Goal: Book appointment/travel/reservation

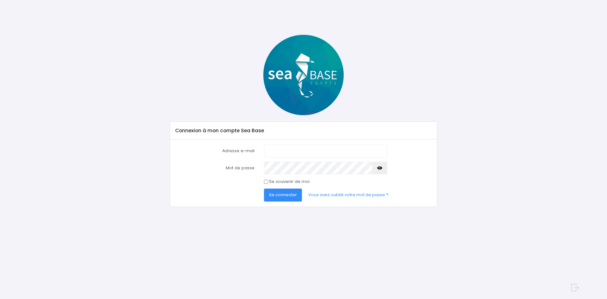
click at [292, 154] on input "Adresse e-mail" at bounding box center [325, 151] width 123 height 13
click at [296, 155] on input "Adresse e-mail" at bounding box center [325, 151] width 123 height 13
type input "thurel.marseille@gmail.com"
click at [264, 189] on button "Se connecter" at bounding box center [283, 195] width 38 height 13
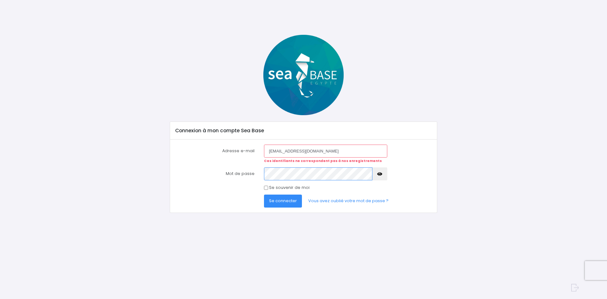
click at [264, 195] on button "Se connecter" at bounding box center [283, 201] width 38 height 13
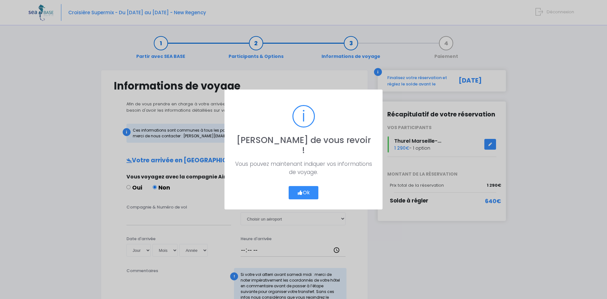
click at [308, 186] on button "Ok" at bounding box center [304, 192] width 30 height 13
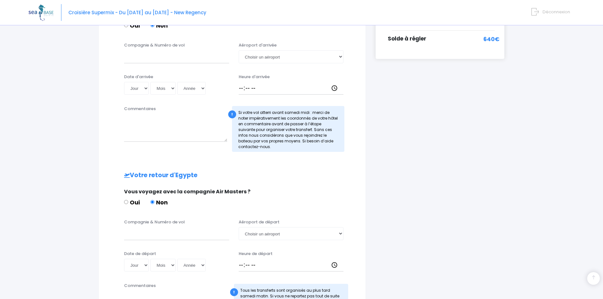
scroll to position [221, 0]
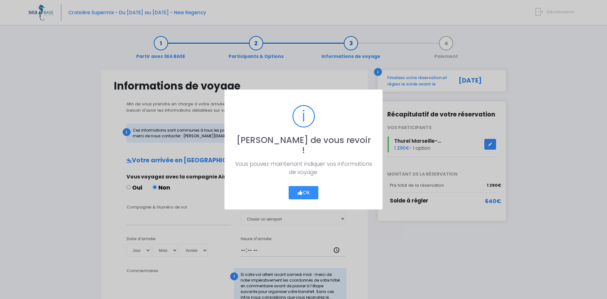
click at [298, 193] on icon "button" at bounding box center [300, 193] width 6 height 0
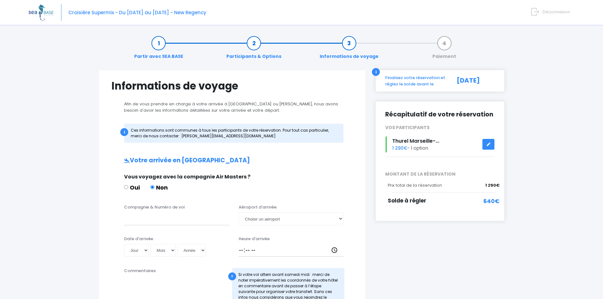
click at [129, 184] on label "Oui" at bounding box center [132, 187] width 16 height 9
click at [128, 185] on input "Oui" at bounding box center [126, 187] width 4 height 4
radio input "true"
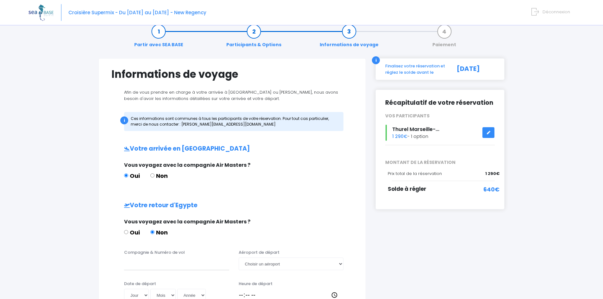
scroll to position [32, 0]
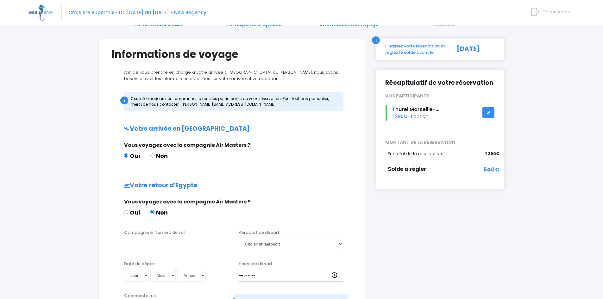
click at [129, 215] on label "Oui" at bounding box center [132, 212] width 16 height 9
click at [128, 214] on input "Oui" at bounding box center [126, 212] width 4 height 4
radio input "true"
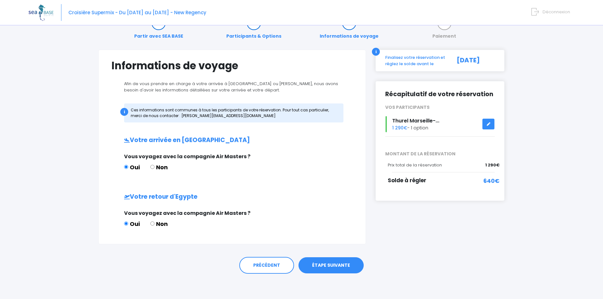
click at [154, 222] on input "Non" at bounding box center [152, 223] width 4 height 4
radio input "true"
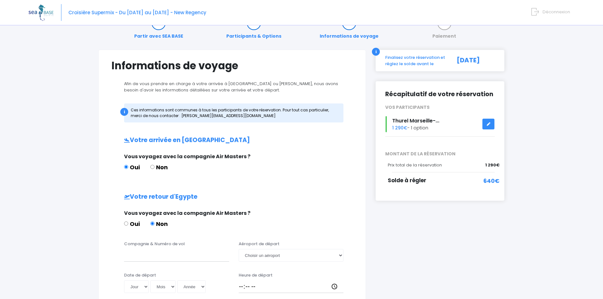
click at [162, 169] on label "Non" at bounding box center [158, 167] width 17 height 9
click at [154, 169] on input "Non" at bounding box center [152, 167] width 4 height 4
radio input "true"
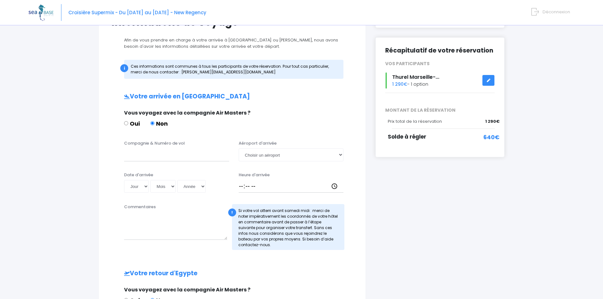
scroll to position [84, 0]
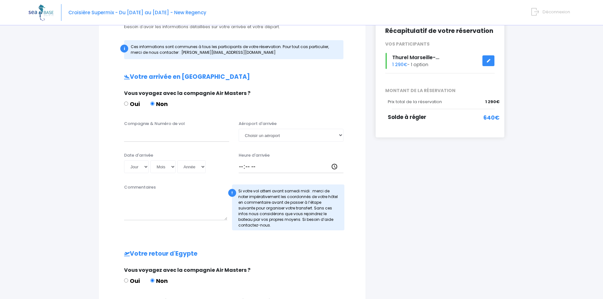
click at [132, 107] on label "Oui" at bounding box center [132, 104] width 16 height 9
click at [128, 106] on input "Oui" at bounding box center [126, 104] width 4 height 4
radio input "true"
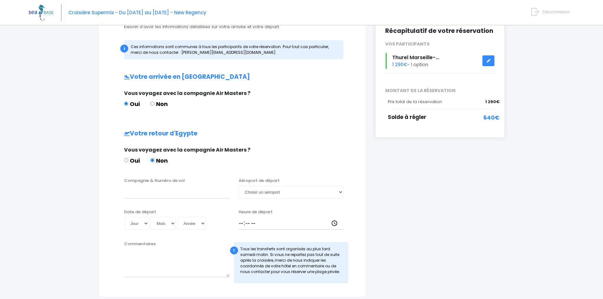
click at [129, 162] on label "Oui" at bounding box center [132, 160] width 16 height 9
click at [128, 162] on input "Oui" at bounding box center [126, 160] width 4 height 4
radio input "true"
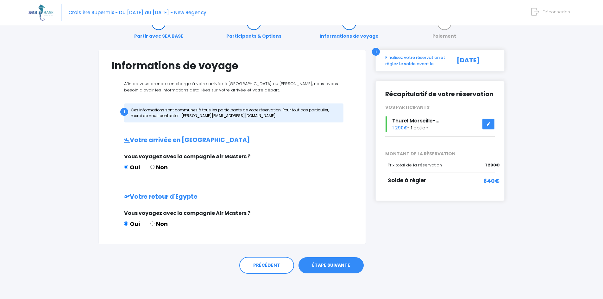
click at [342, 269] on link "ÉTAPE SUIVANTE" at bounding box center [330, 265] width 65 height 16
click at [155, 169] on label "Non" at bounding box center [158, 167] width 17 height 9
click at [154, 169] on input "Non" at bounding box center [152, 167] width 4 height 4
radio input "true"
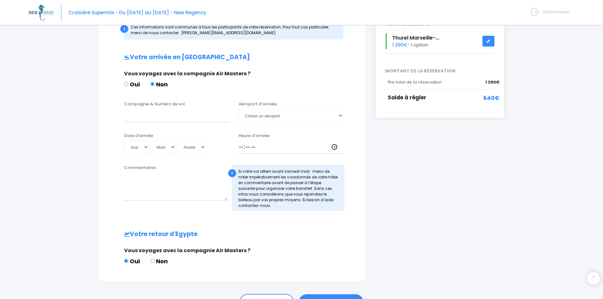
scroll to position [140, 0]
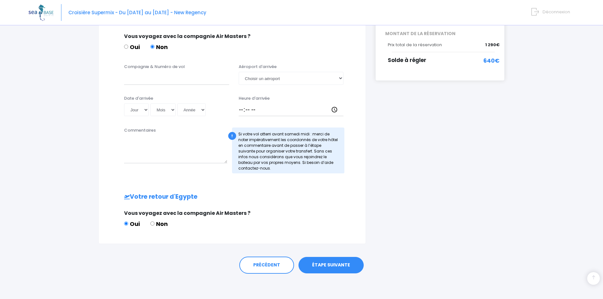
click at [161, 220] on label "Non" at bounding box center [158, 224] width 17 height 9
click at [154, 221] on input "Non" at bounding box center [152, 223] width 4 height 4
radio input "true"
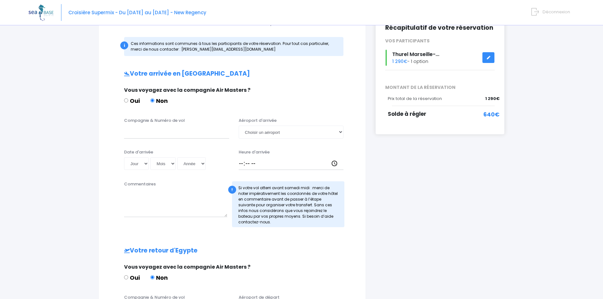
scroll to position [77, 0]
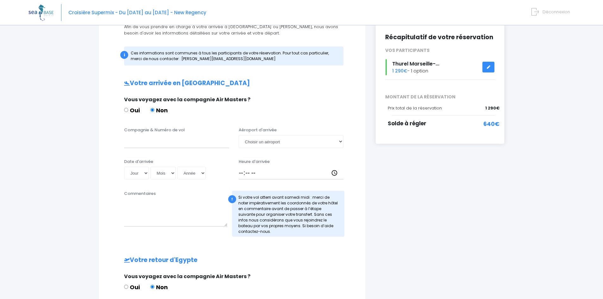
click at [159, 148] on div "Compagnie & Numéro de vol Aéroport d'arrivée Choisir un aéroport Hurghada Marsa…" at bounding box center [232, 139] width 251 height 25
click at [153, 140] on input "Compagnie & Numéro de vol" at bounding box center [176, 141] width 105 height 13
click at [277, 146] on select "Choisir un aéroport Hurghada Marsa Alam" at bounding box center [291, 141] width 105 height 13
select select "Marsa Alam"
click at [239, 135] on select "Choisir un aéroport Hurghada Marsa Alam" at bounding box center [291, 141] width 105 height 13
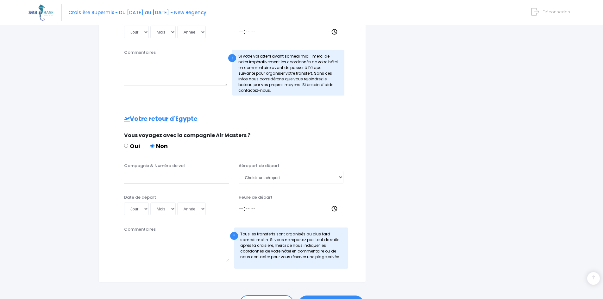
scroll to position [235, 0]
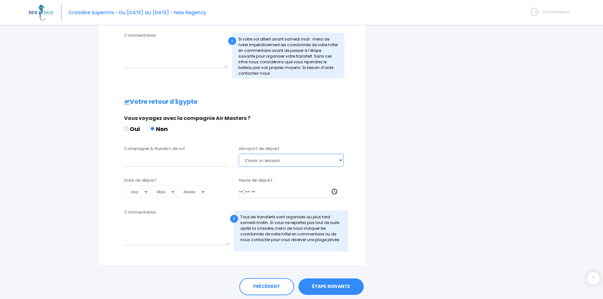
click at [268, 156] on select "Choisir un aéroport Hurghada Marsa Alam" at bounding box center [291, 160] width 105 height 13
select select "[PERSON_NAME]"
click at [239, 154] on select "Choisir un aéroport Hurghada Marsa Alam" at bounding box center [291, 160] width 105 height 13
click at [257, 189] on input "Heure de départ" at bounding box center [291, 191] width 105 height 13
click at [283, 111] on div "Votre arrivée en Egypte Vous voyagez avec la compagnie Air Masters ? Oui Non Co…" at bounding box center [231, 89] width 241 height 334
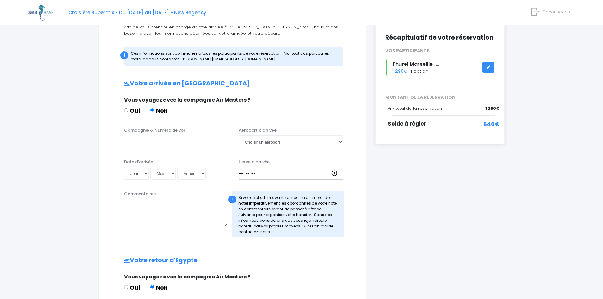
scroll to position [14, 0]
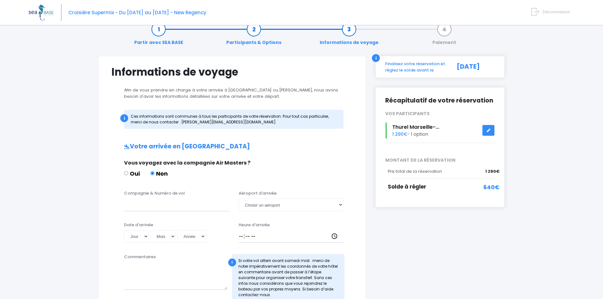
click at [388, 73] on div "i Finalisez votre réservation et réglez le solde avant le 15/09/2025" at bounding box center [439, 67] width 129 height 22
click at [373, 58] on div "i" at bounding box center [376, 58] width 8 height 8
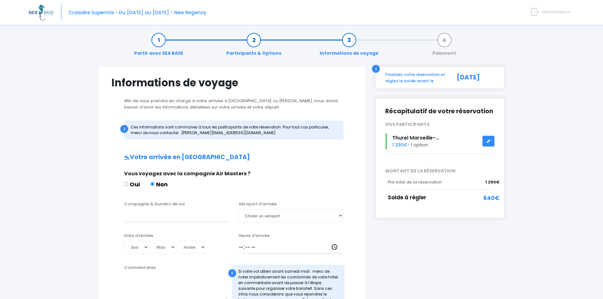
scroll to position [0, 0]
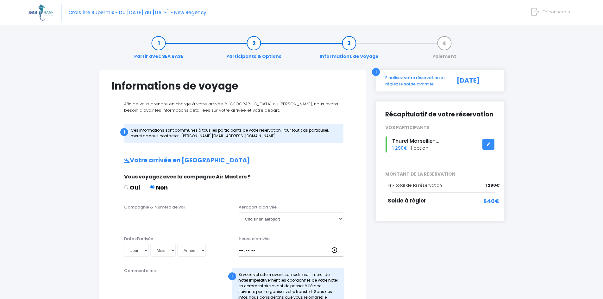
click at [493, 141] on link at bounding box center [488, 144] width 12 height 11
click at [485, 143] on link at bounding box center [488, 144] width 12 height 11
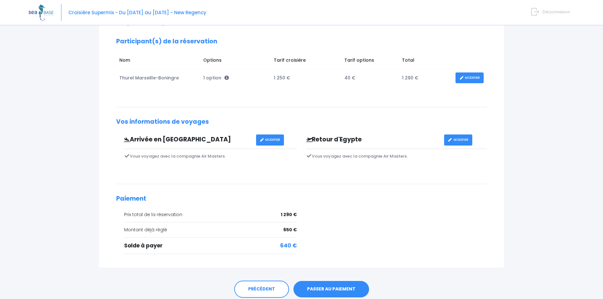
scroll to position [95, 0]
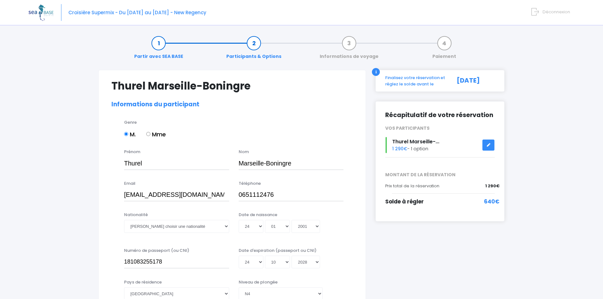
select select "N4"
click at [490, 145] on link at bounding box center [488, 145] width 12 height 11
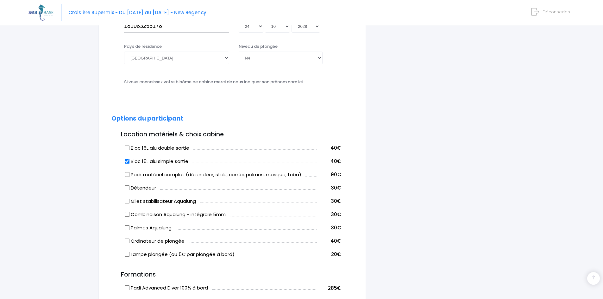
scroll to position [253, 0]
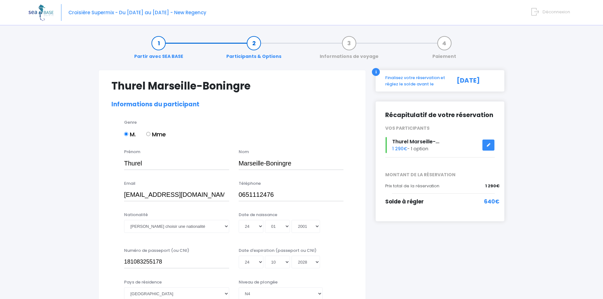
select select "N4"
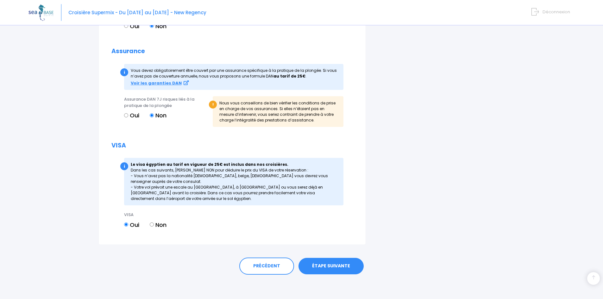
scroll to position [601, 0]
